Goal: Information Seeking & Learning: Find specific page/section

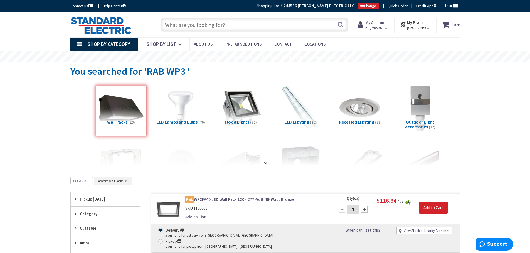
click at [274, 24] on input "text" at bounding box center [254, 25] width 188 height 14
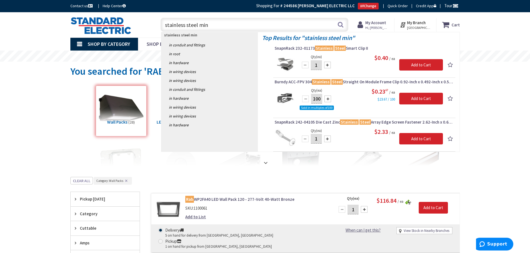
type input "stainless steel mini"
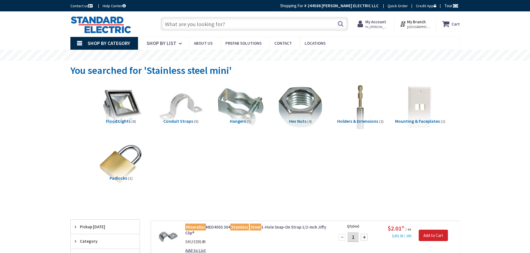
click at [241, 123] on span "Hangers" at bounding box center [238, 121] width 16 height 6
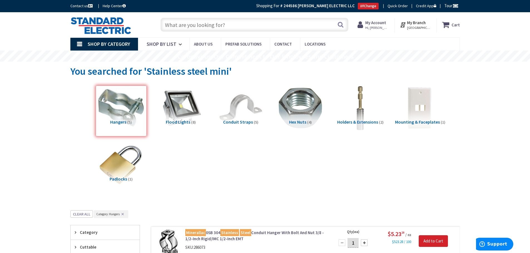
click at [239, 25] on input "text" at bounding box center [254, 25] width 188 height 14
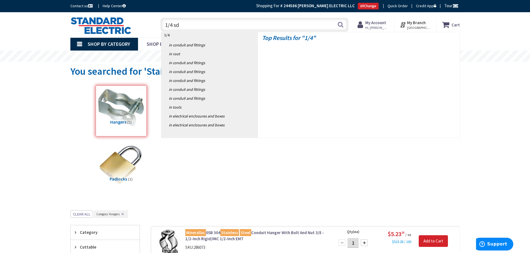
type input "1/4 sds"
